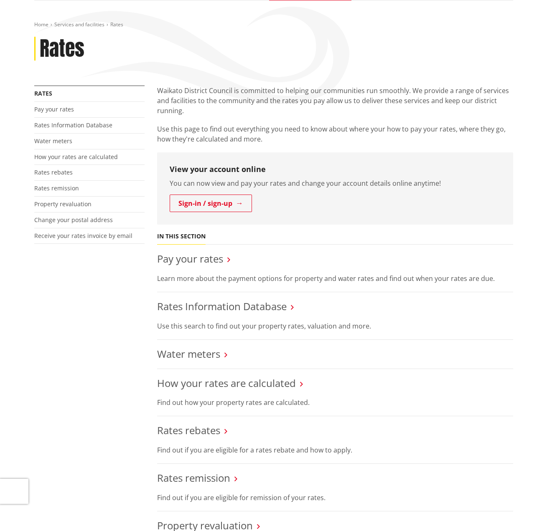
scroll to position [84, 0]
click at [369, 233] on nav "In this section Pay your rates Learn more about the payment options for propert…" at bounding box center [335, 448] width 356 height 431
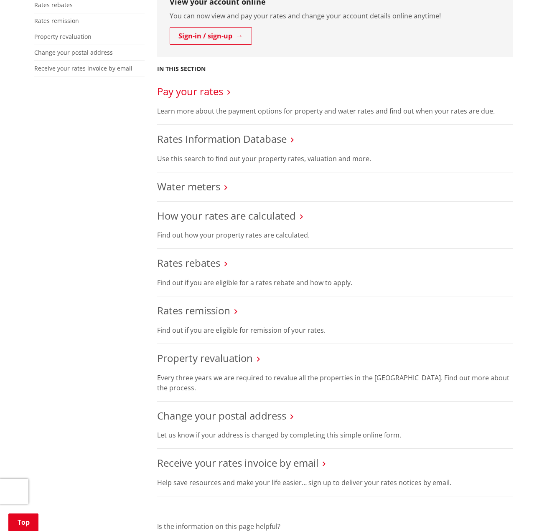
scroll to position [209, 0]
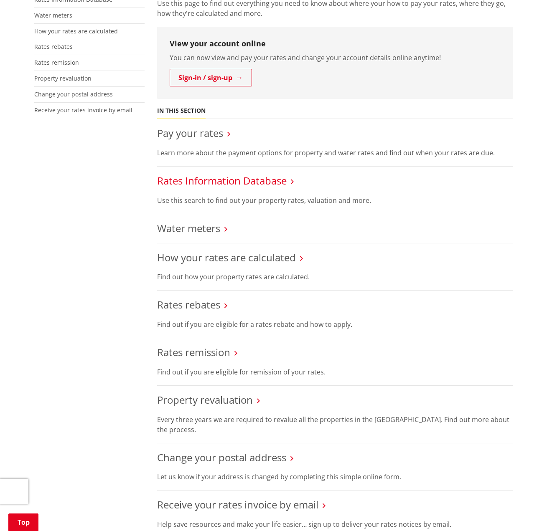
click at [215, 182] on link "Rates Information Database" at bounding box center [221, 181] width 129 height 14
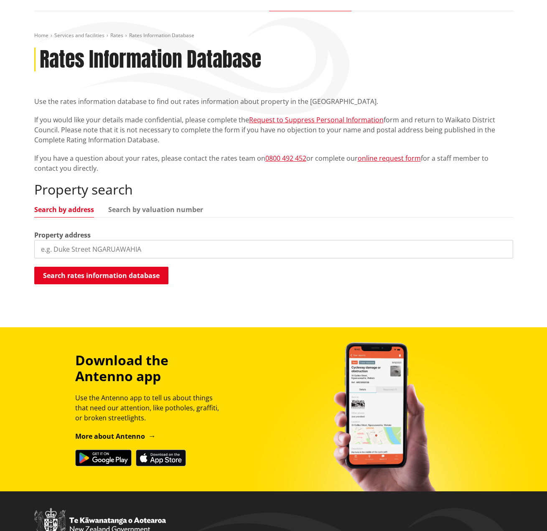
scroll to position [84, 0]
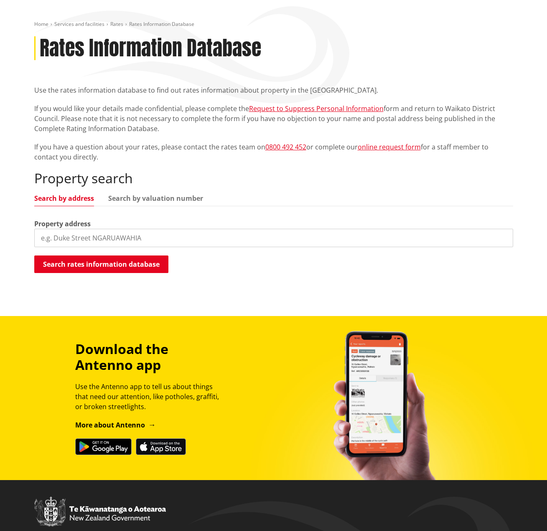
click at [119, 237] on input "search" at bounding box center [273, 238] width 479 height 18
click at [85, 267] on button "Search rates information database" at bounding box center [101, 265] width 134 height 18
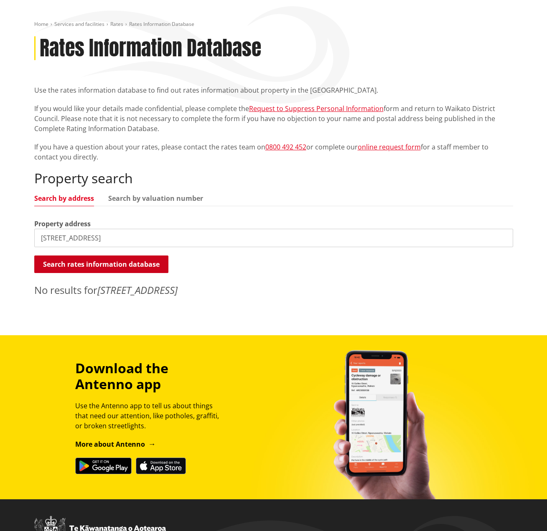
click at [127, 268] on button "Search rates information database" at bounding box center [101, 265] width 134 height 18
click at [116, 240] on input "37 kaiapo Road" at bounding box center [273, 238] width 479 height 18
drag, startPoint x: 92, startPoint y: 237, endPoint x: 39, endPoint y: 240, distance: 53.1
click at [39, 240] on input "37 kaiapo Road" at bounding box center [273, 238] width 479 height 18
click at [119, 268] on button "Search rates information database" at bounding box center [101, 265] width 134 height 18
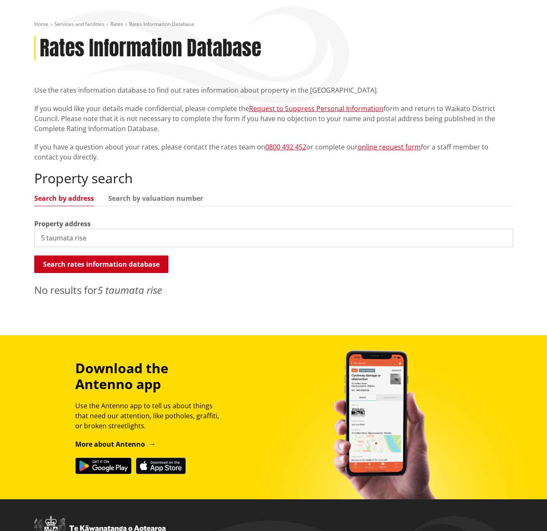
click at [122, 268] on button "Search rates information database" at bounding box center [101, 265] width 134 height 18
click at [111, 242] on input "5 taumata rise" at bounding box center [273, 238] width 479 height 18
click at [374, 68] on div "Home Services and facilities Rates Rates Information Database Rates Information…" at bounding box center [273, 161] width 491 height 281
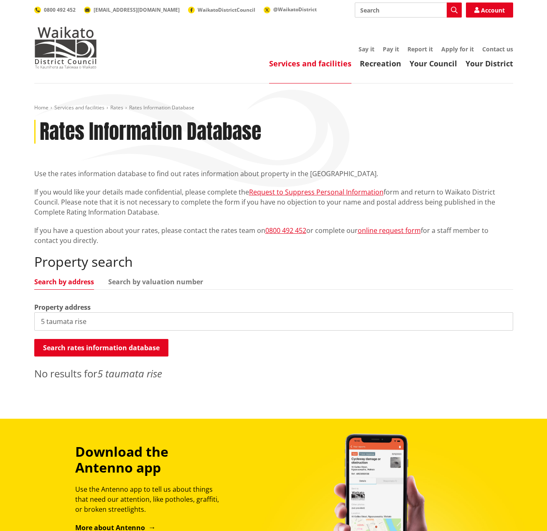
drag, startPoint x: 109, startPoint y: 327, endPoint x: -24, endPoint y: 321, distance: 132.9
click at [0, 321] on html "Skip to content Toggle search Toggle navigation Services and facilities Recreat…" at bounding box center [273, 393] width 547 height 787
type input "Kaiapo Road"
click at [69, 351] on button "Search rates information database" at bounding box center [101, 348] width 134 height 18
click at [72, 351] on button "Search rates information database" at bounding box center [101, 348] width 134 height 18
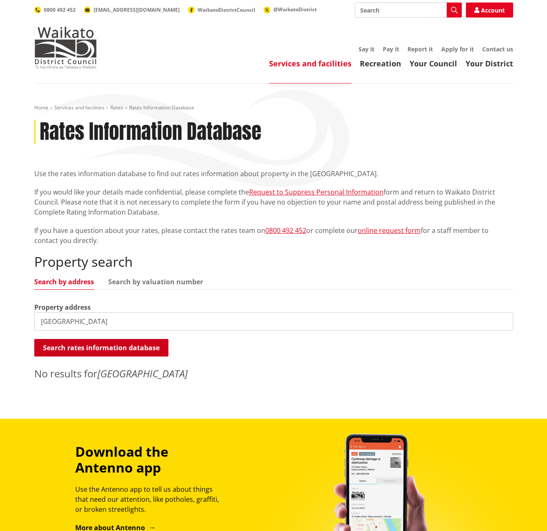
click at [72, 352] on button "Search rates information database" at bounding box center [101, 348] width 134 height 18
click at [234, 256] on h2 "Property search" at bounding box center [273, 262] width 479 height 16
